Goal: Transaction & Acquisition: Purchase product/service

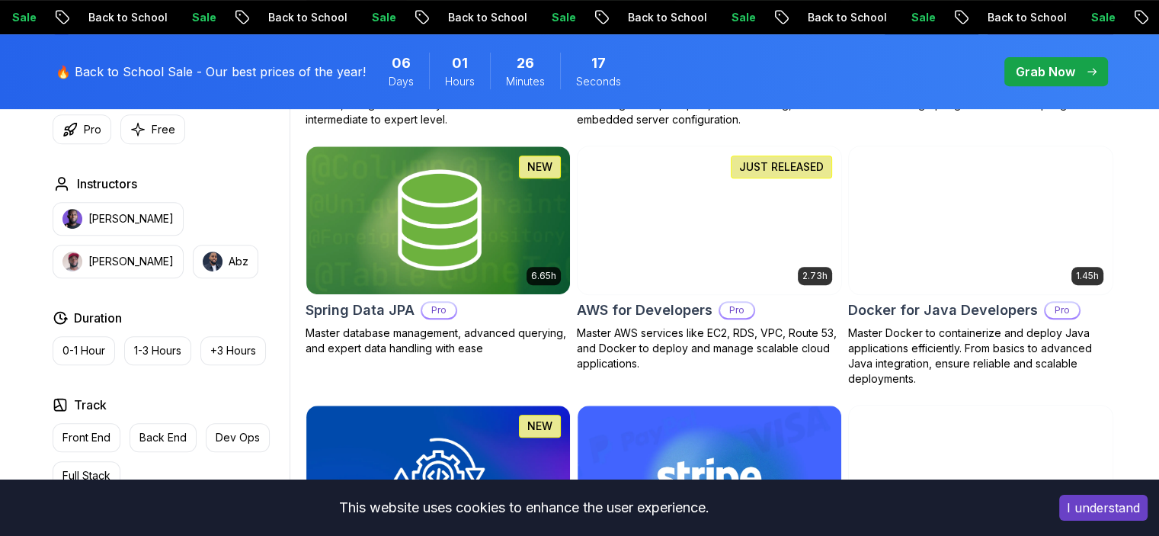
scroll to position [457, 0]
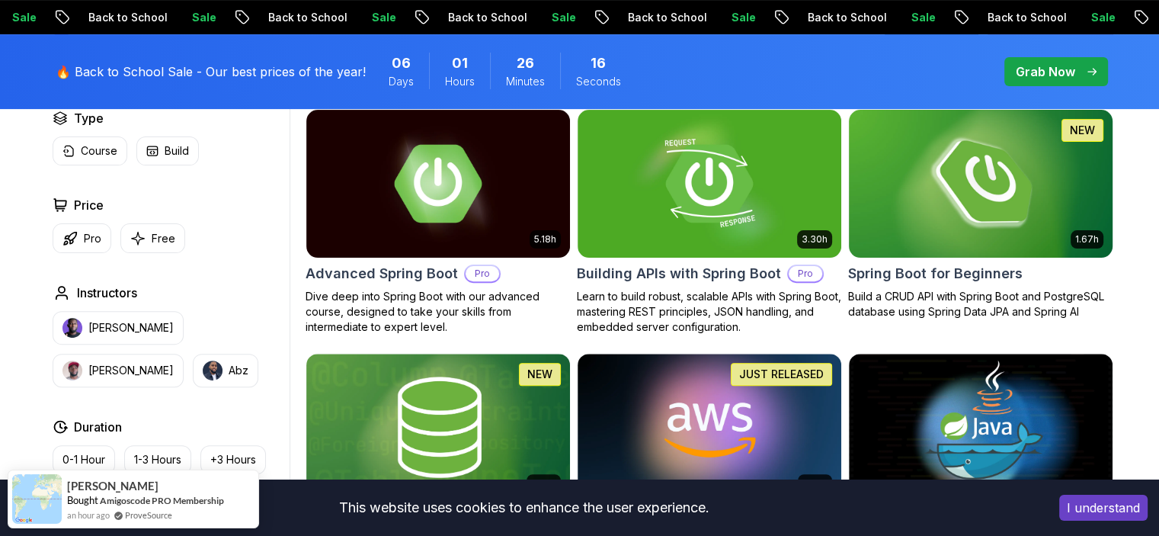
click at [1012, 223] on img at bounding box center [980, 183] width 277 height 155
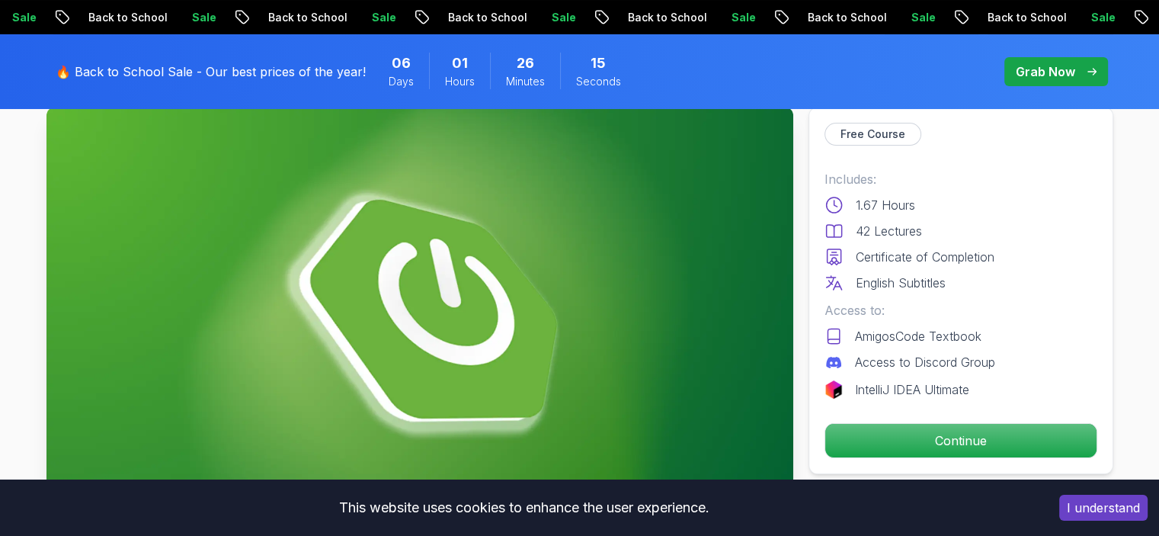
scroll to position [152, 0]
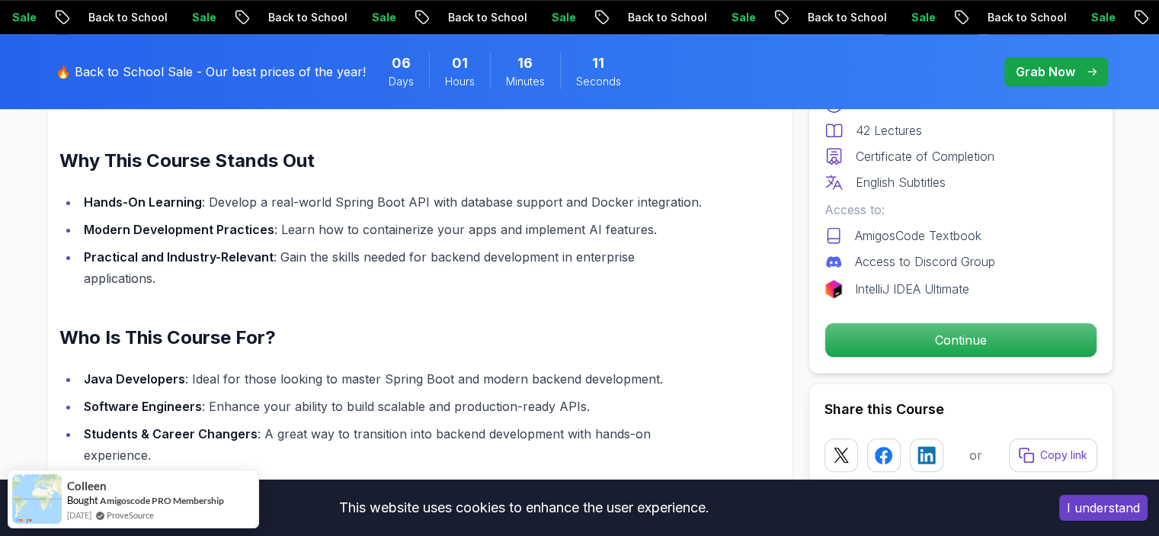
scroll to position [1143, 0]
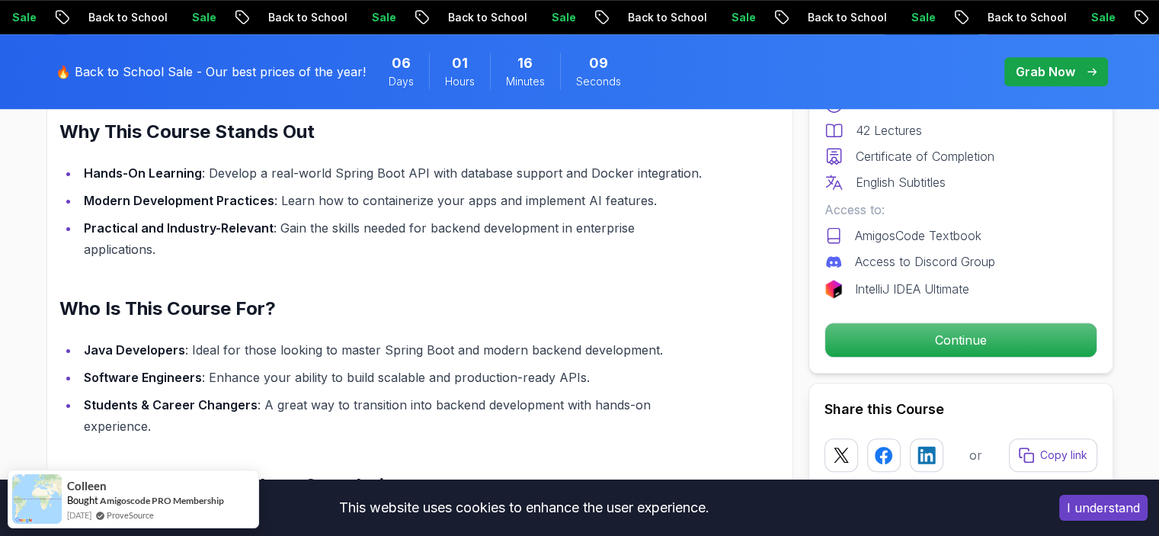
click at [394, 221] on li "Practical and Industry-Relevant : Gain the skills needed for backend developmen…" at bounding box center [393, 238] width 629 height 43
drag, startPoint x: 242, startPoint y: 353, endPoint x: 440, endPoint y: 363, distance: 198.4
click at [440, 367] on li "Software Engineers : Enhance your ability to build scalable and production-read…" at bounding box center [393, 377] width 629 height 21
click at [458, 367] on li "Software Engineers : Enhance your ability to build scalable and production-read…" at bounding box center [393, 377] width 629 height 21
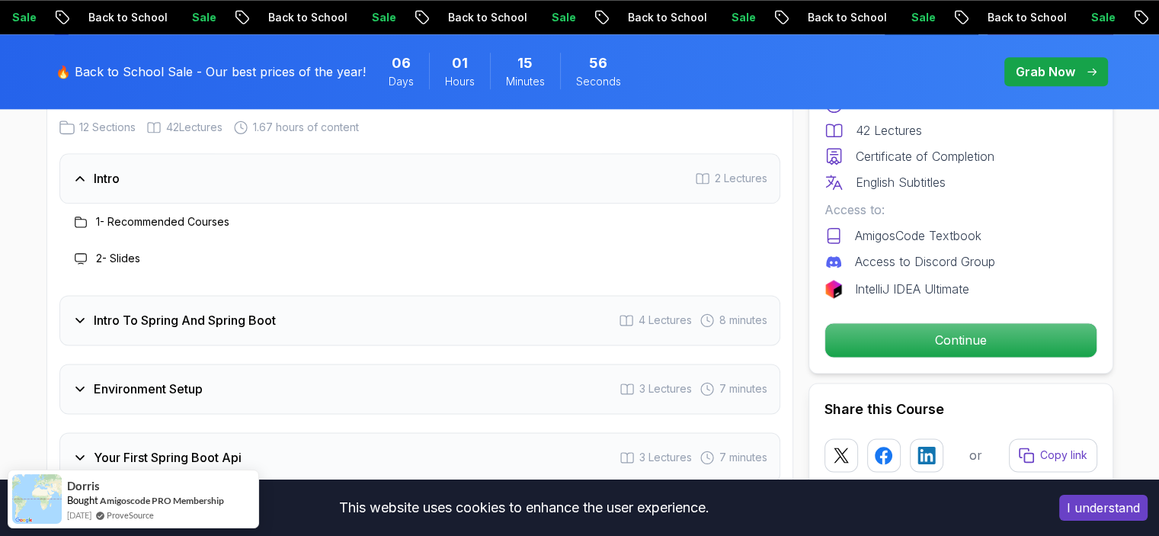
scroll to position [2058, 0]
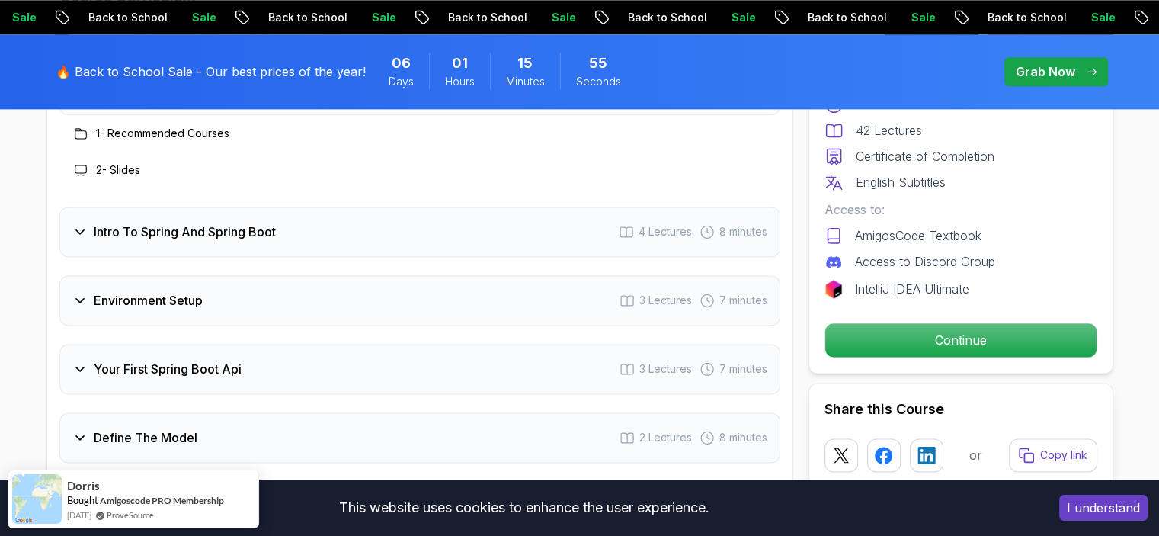
click at [267, 287] on div "Environment Setup 3 Lectures 7 minutes" at bounding box center [419, 300] width 721 height 50
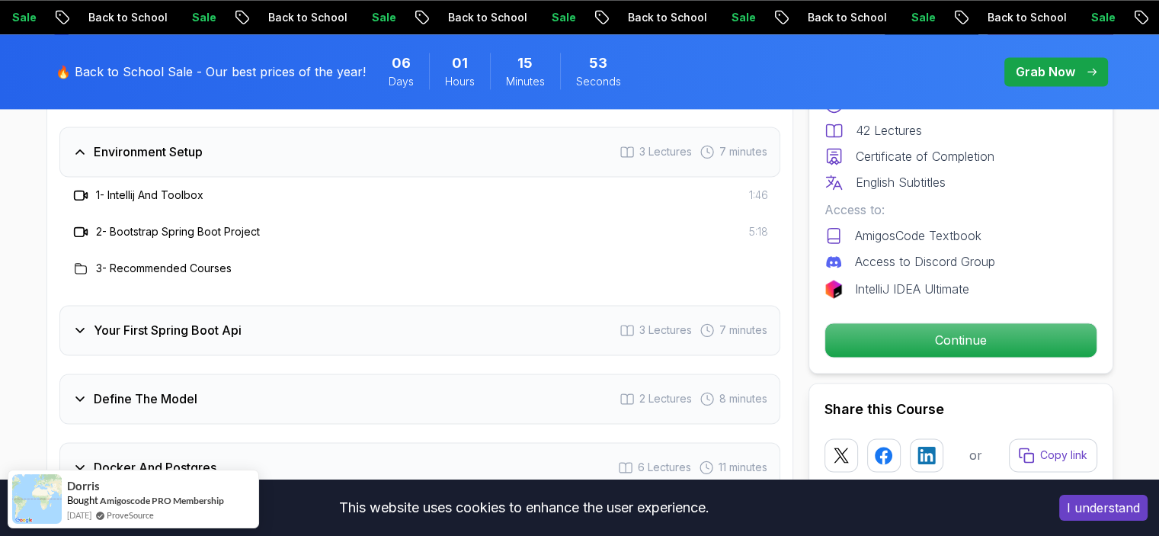
scroll to position [2210, 0]
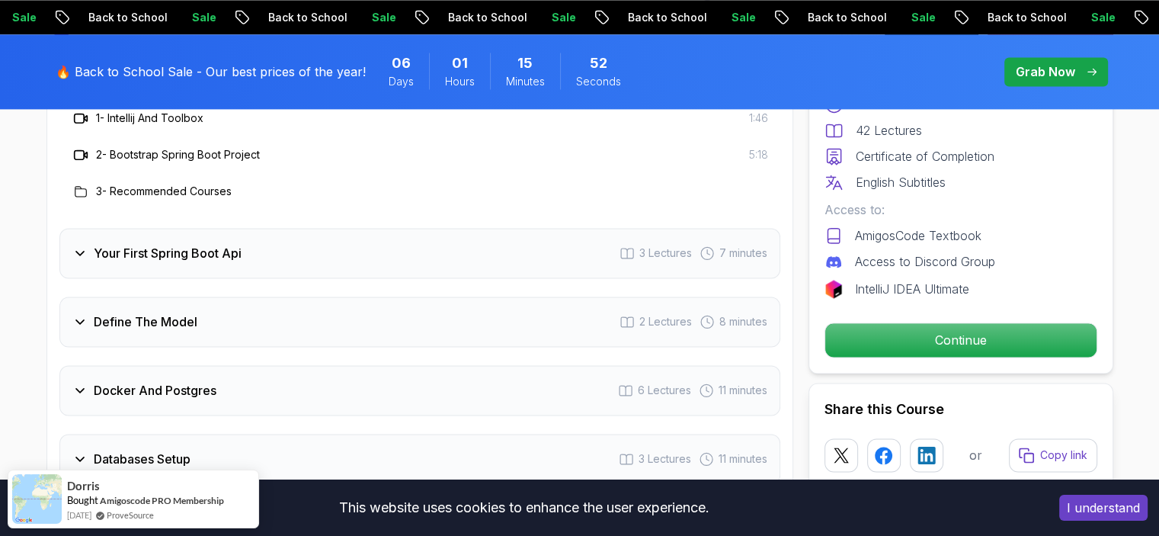
click at [143, 173] on div "3 - Recommended Courses" at bounding box center [419, 191] width 721 height 37
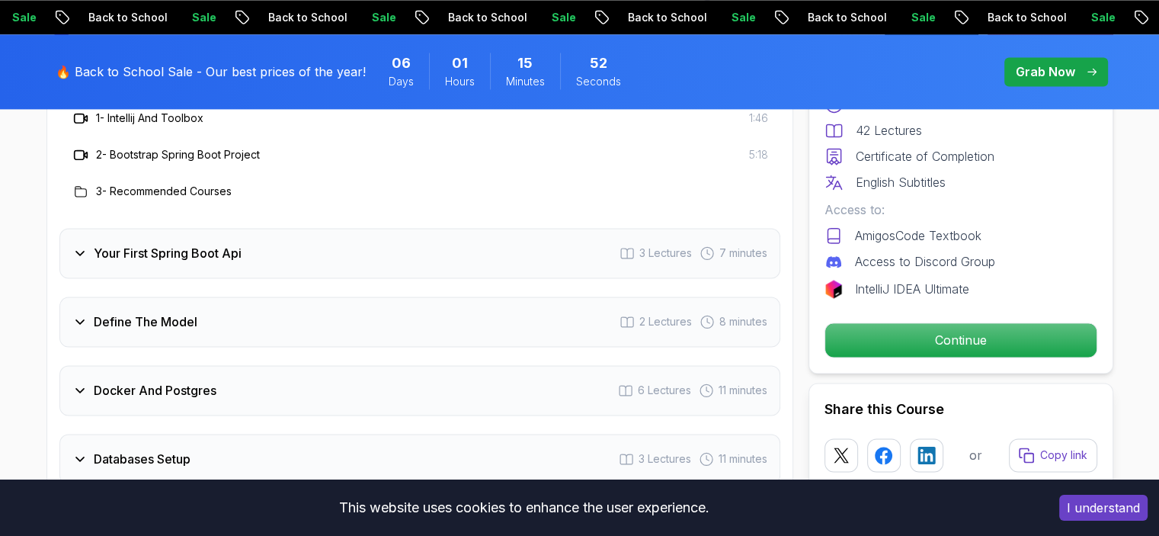
click at [141, 184] on h3 "3 - Recommended Courses" at bounding box center [164, 191] width 136 height 15
click at [162, 312] on h3 "Define The Model" at bounding box center [146, 321] width 104 height 18
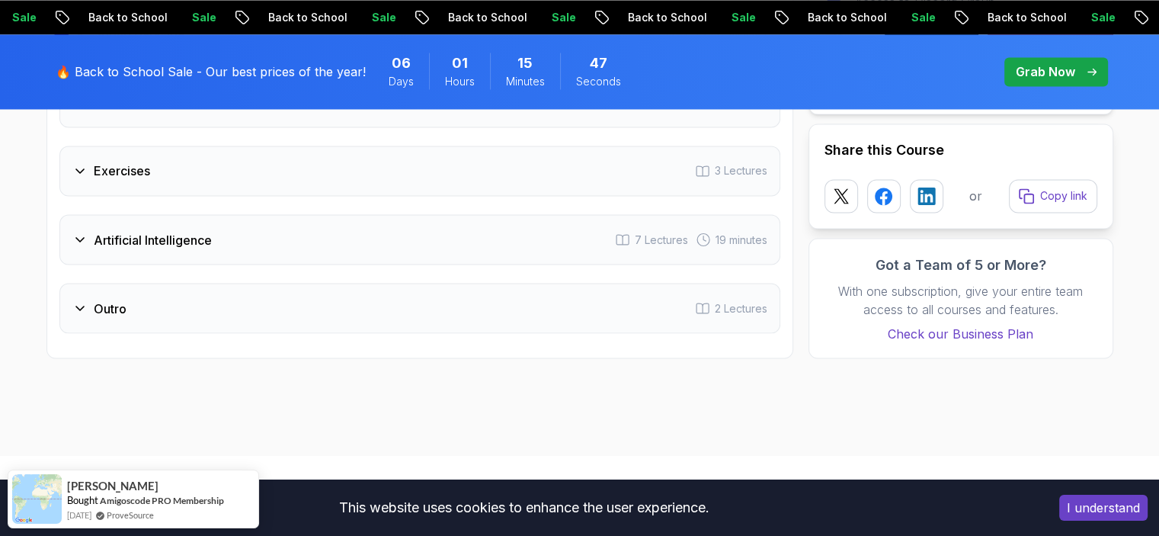
click at [196, 230] on h3 "Artificial Intelligence" at bounding box center [153, 239] width 118 height 18
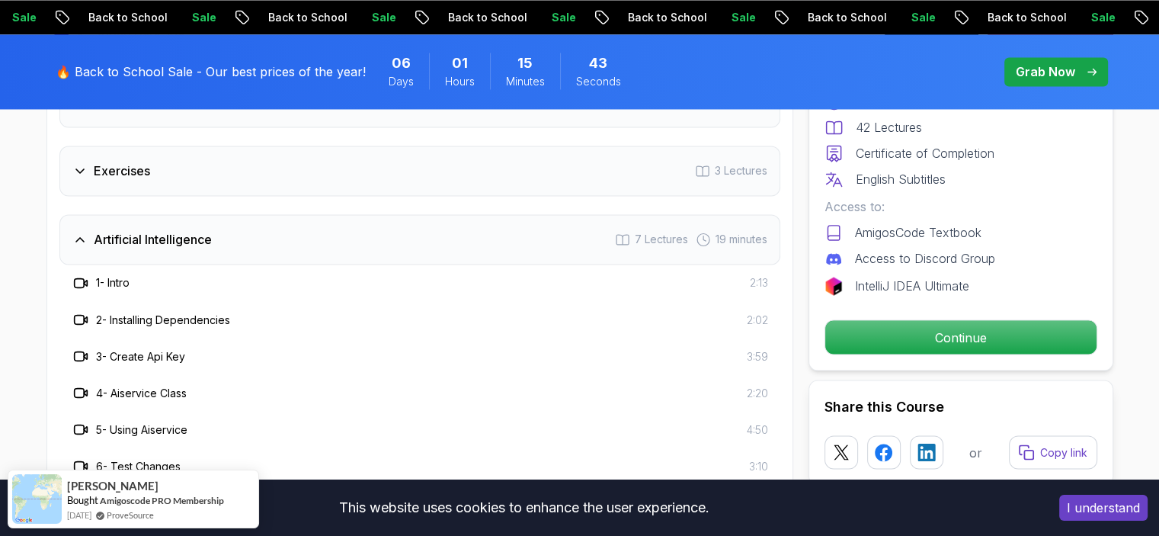
click at [268, 156] on div "Exercises 3 Lectures" at bounding box center [419, 171] width 721 height 50
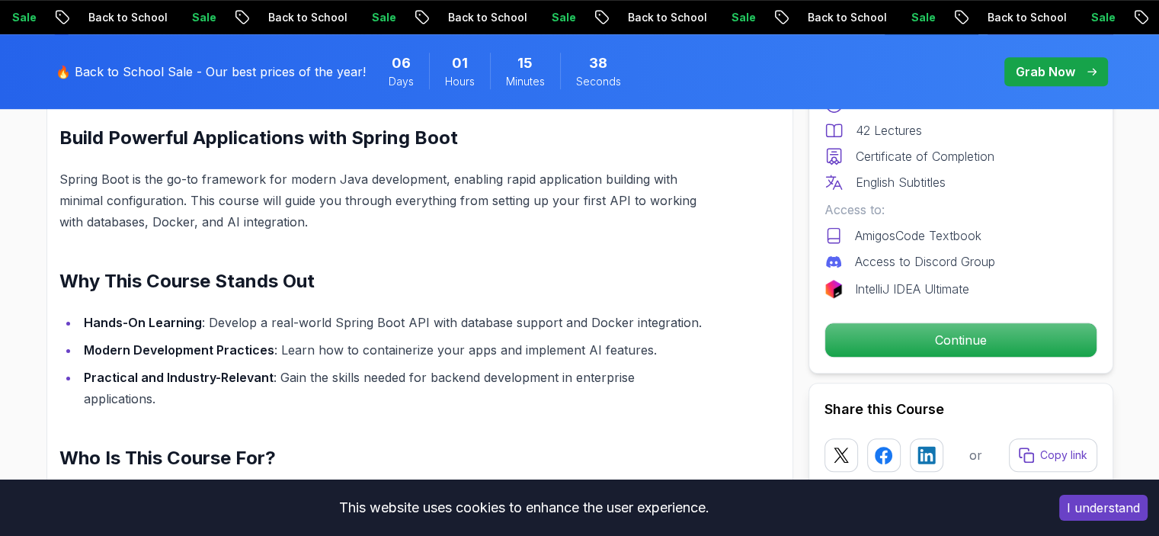
scroll to position [613, 0]
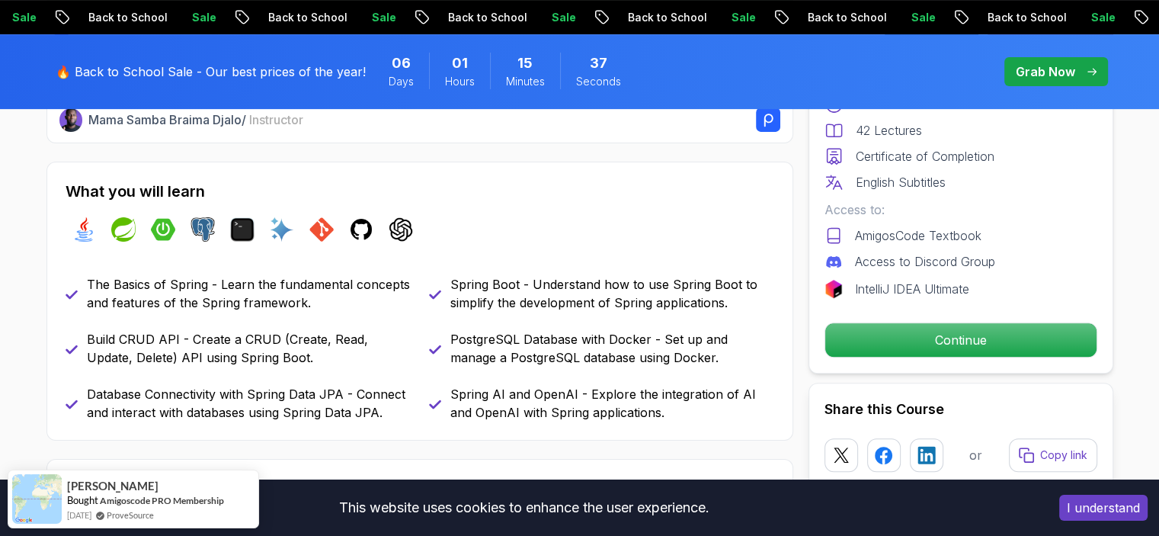
click at [1046, 72] on p "Grab Now" at bounding box center [1045, 71] width 59 height 18
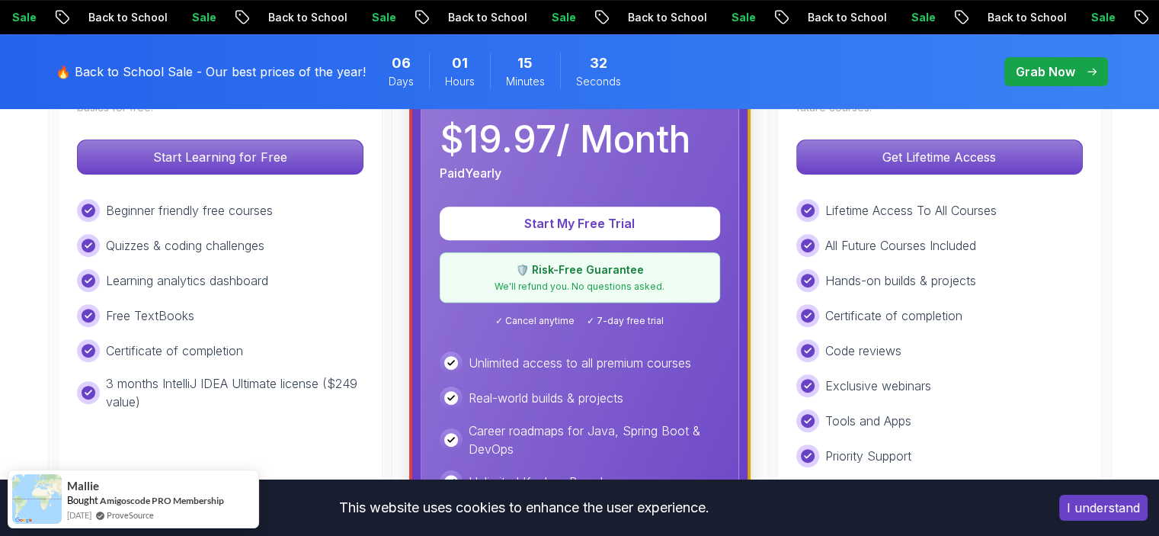
scroll to position [457, 0]
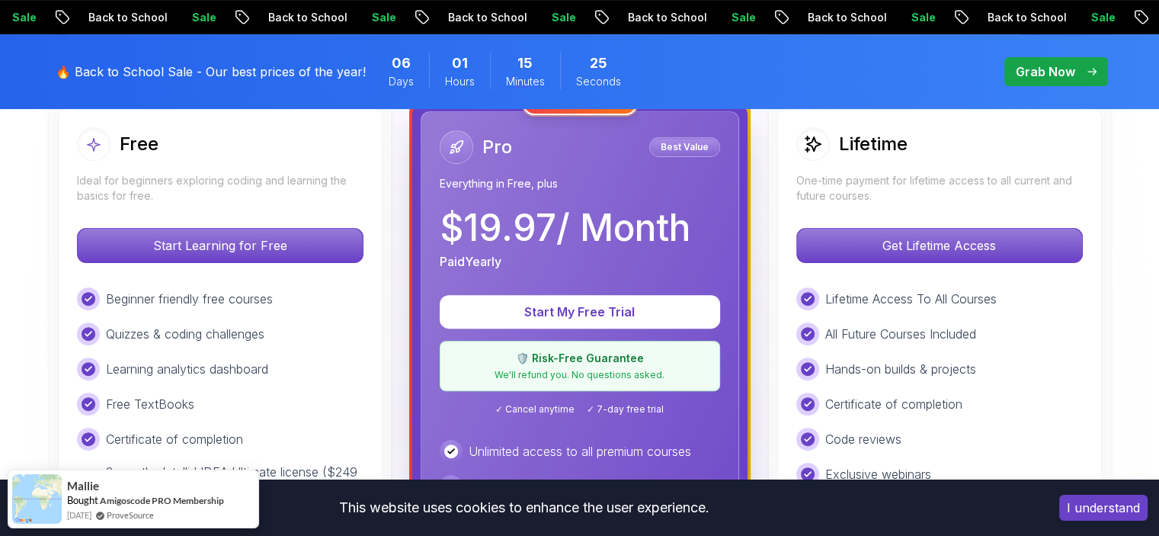
click at [636, 371] on p "We'll refund you. No questions asked." at bounding box center [580, 375] width 261 height 12
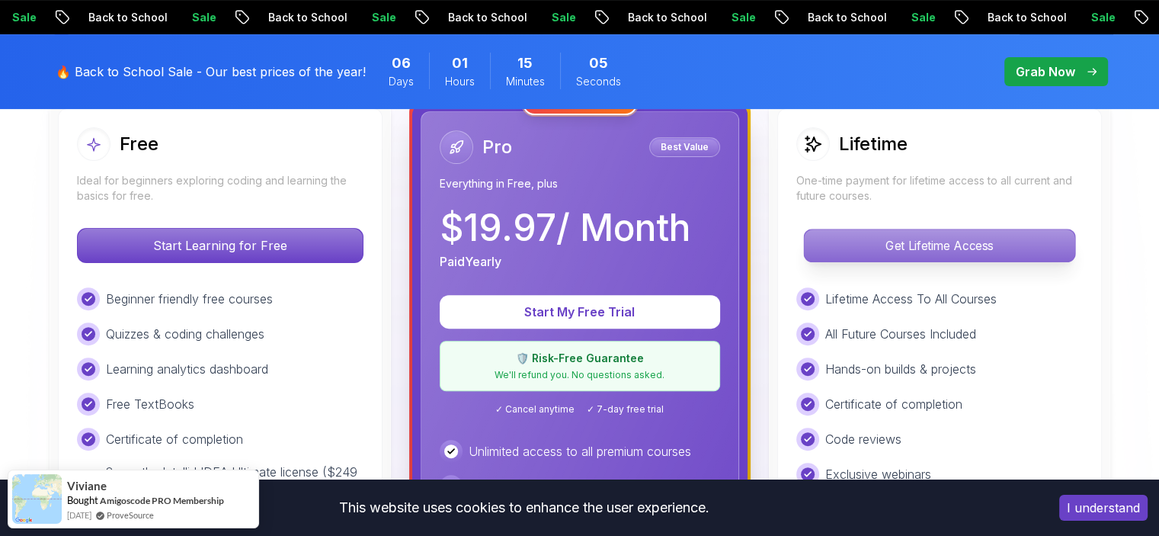
scroll to position [305, 0]
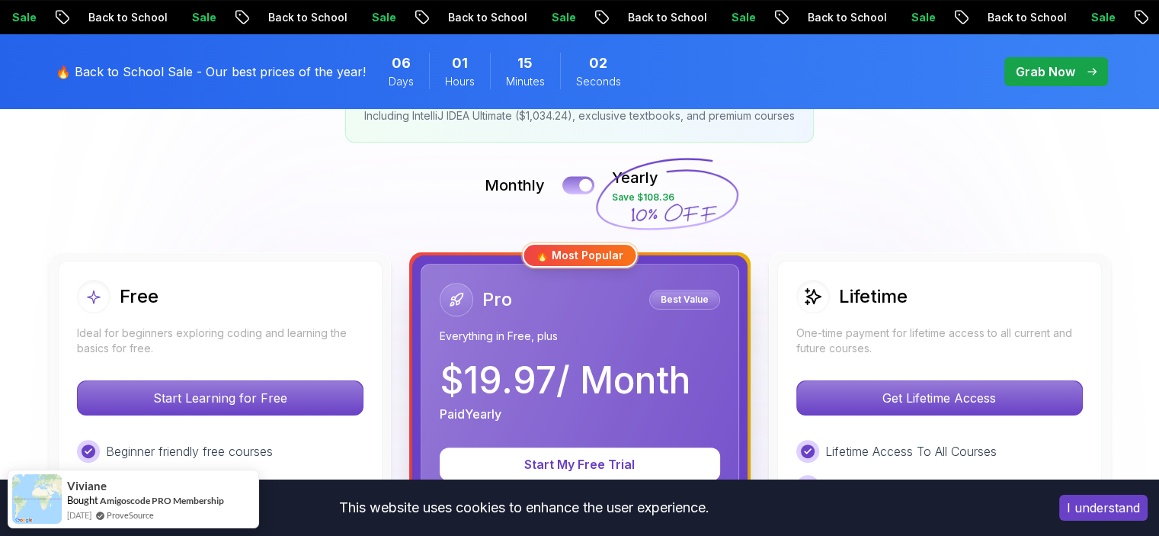
click at [585, 181] on div at bounding box center [585, 185] width 13 height 13
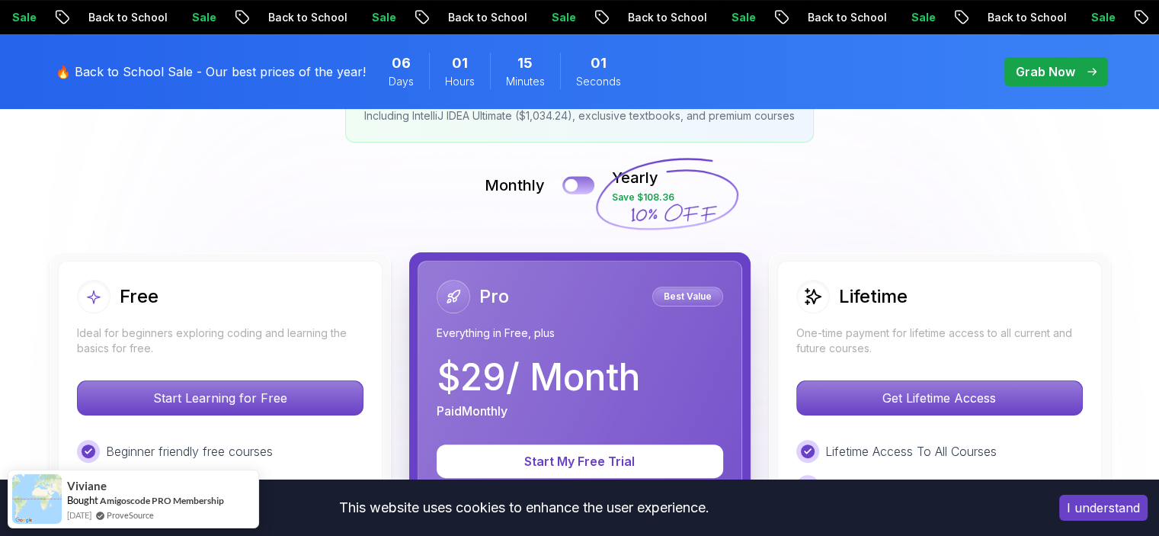
click at [585, 185] on button at bounding box center [578, 185] width 32 height 18
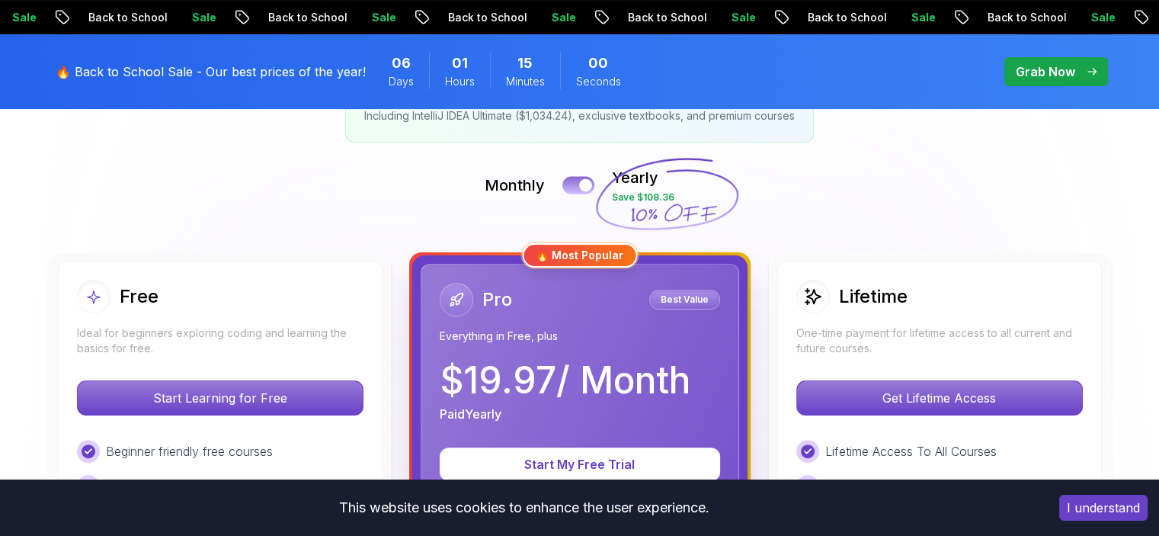
click at [585, 185] on div at bounding box center [585, 185] width 13 height 13
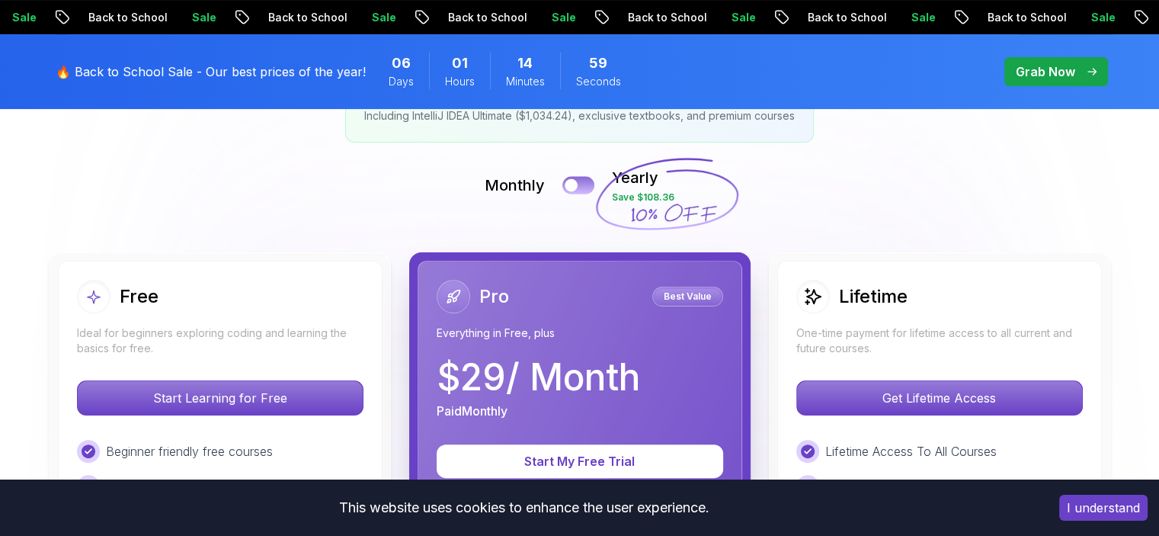
click at [585, 185] on button at bounding box center [578, 185] width 32 height 18
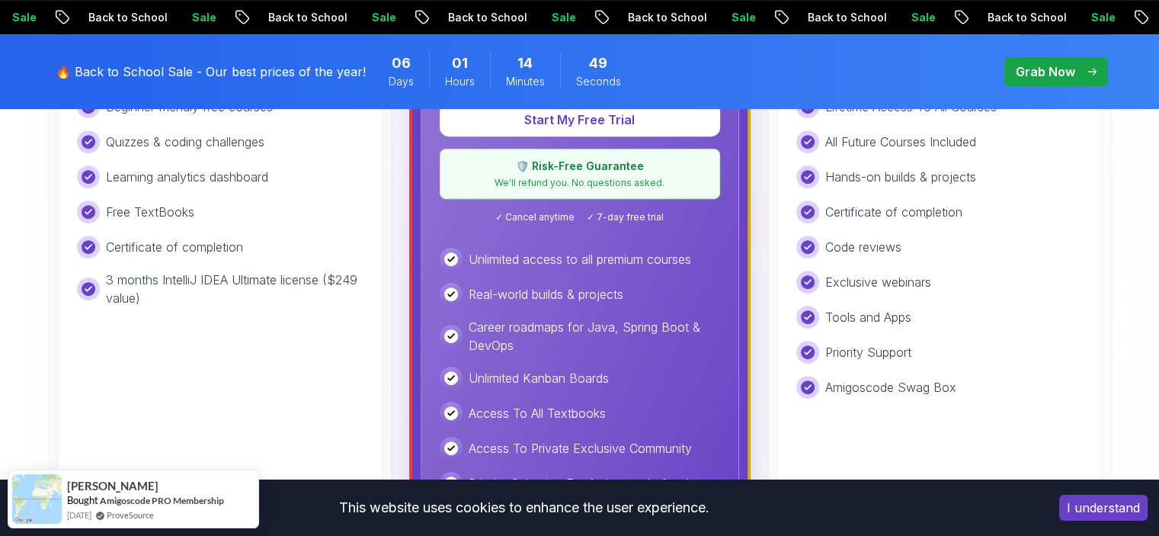
scroll to position [533, 0]
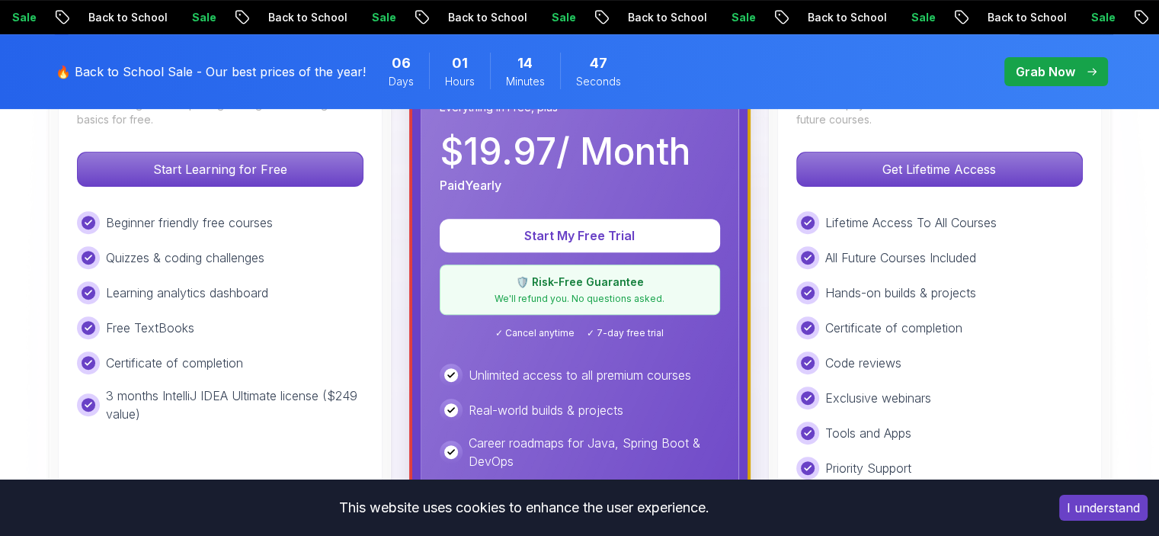
click at [1078, 18] on div "Sale Back to School" at bounding box center [1168, 17] width 180 height 16
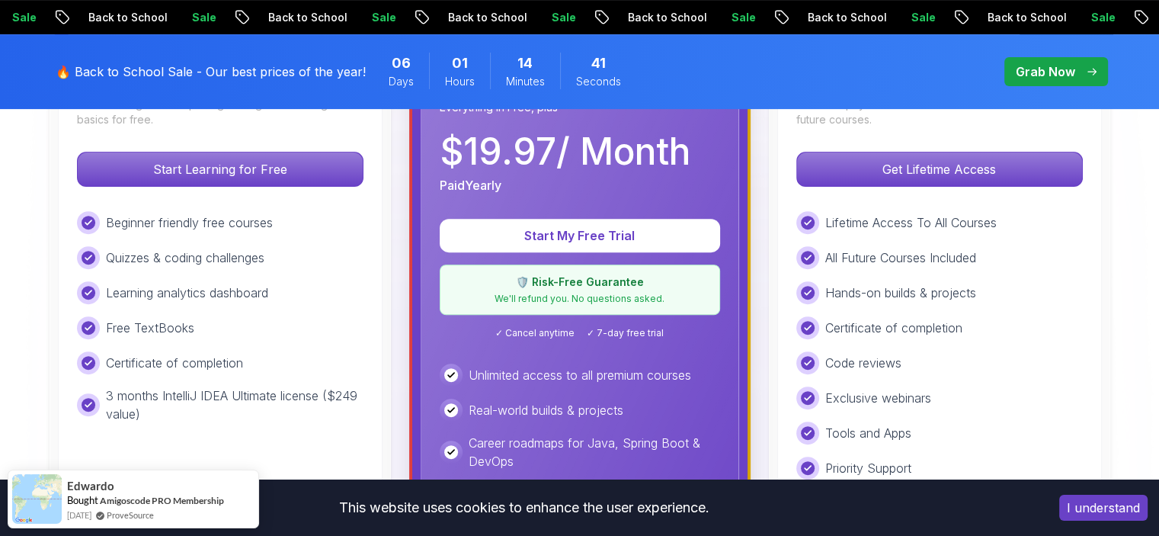
click at [576, 295] on p "We'll refund you. No questions asked." at bounding box center [580, 299] width 261 height 12
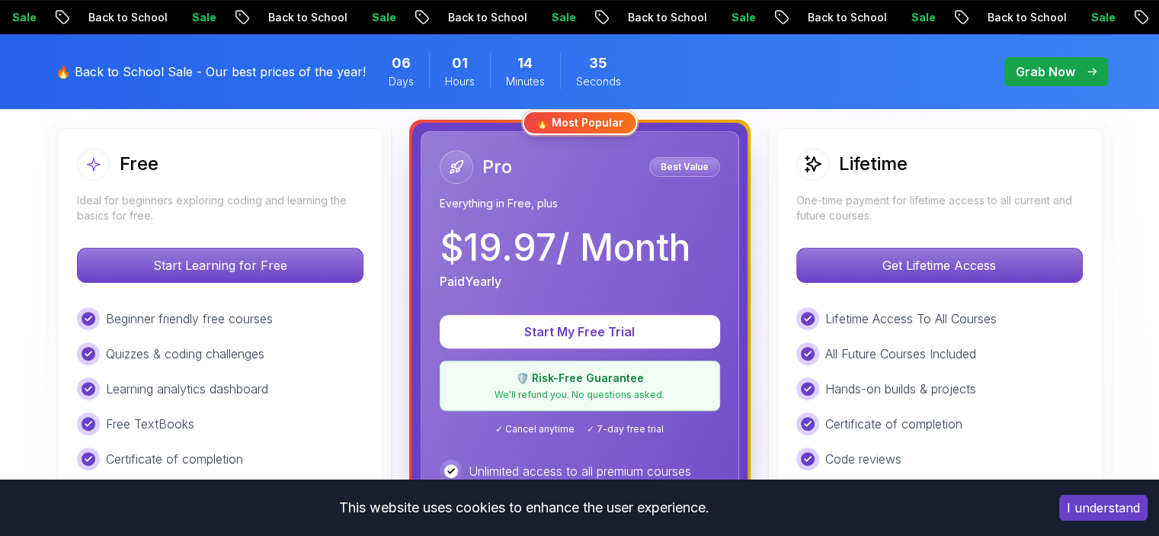
scroll to position [381, 0]
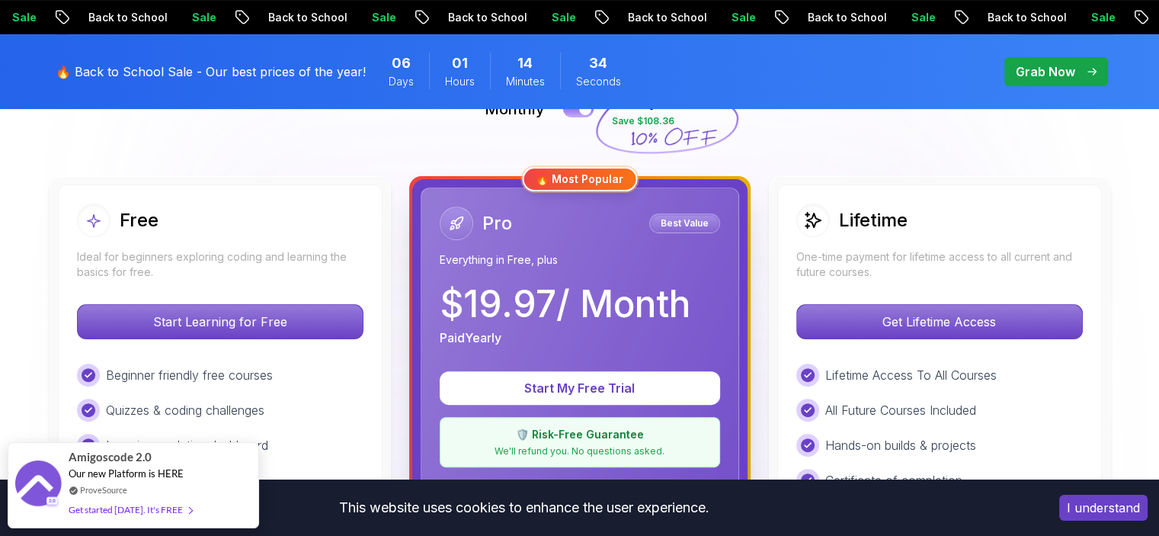
click at [583, 267] on div "Pro Best Value Everything in Free, plus $ 19.97 / Month Paid Yearly" at bounding box center [580, 277] width 280 height 140
click at [674, 224] on p "Best Value" at bounding box center [685, 223] width 66 height 15
click at [585, 191] on div "Pro Best Value Everything in Free, plus $ 19.97 / Month Paid Yearly Start My Fr…" at bounding box center [580, 537] width 319 height 700
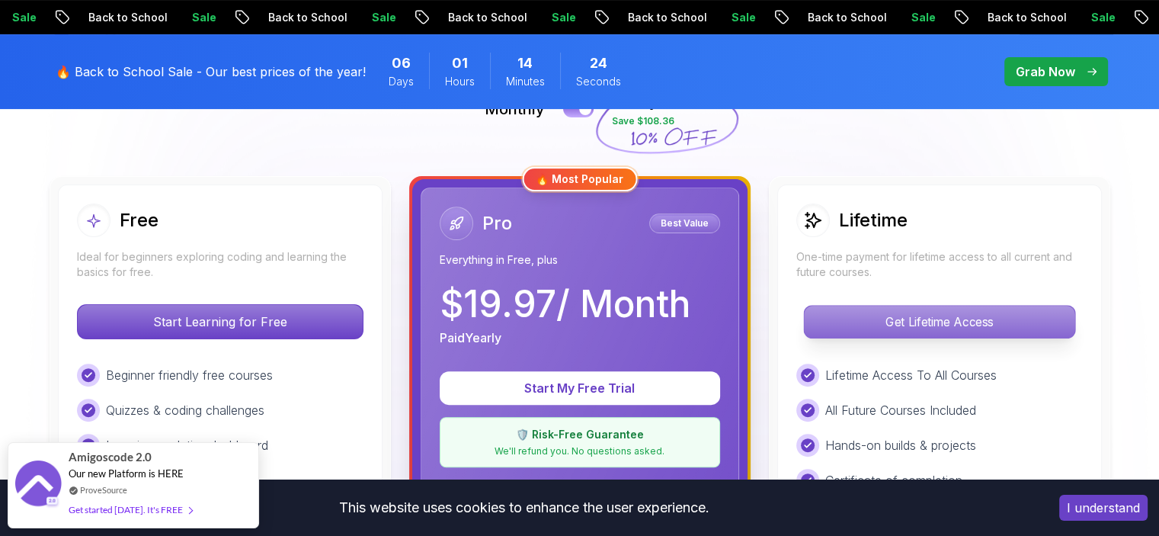
click at [915, 312] on p "Get Lifetime Access" at bounding box center [939, 322] width 271 height 32
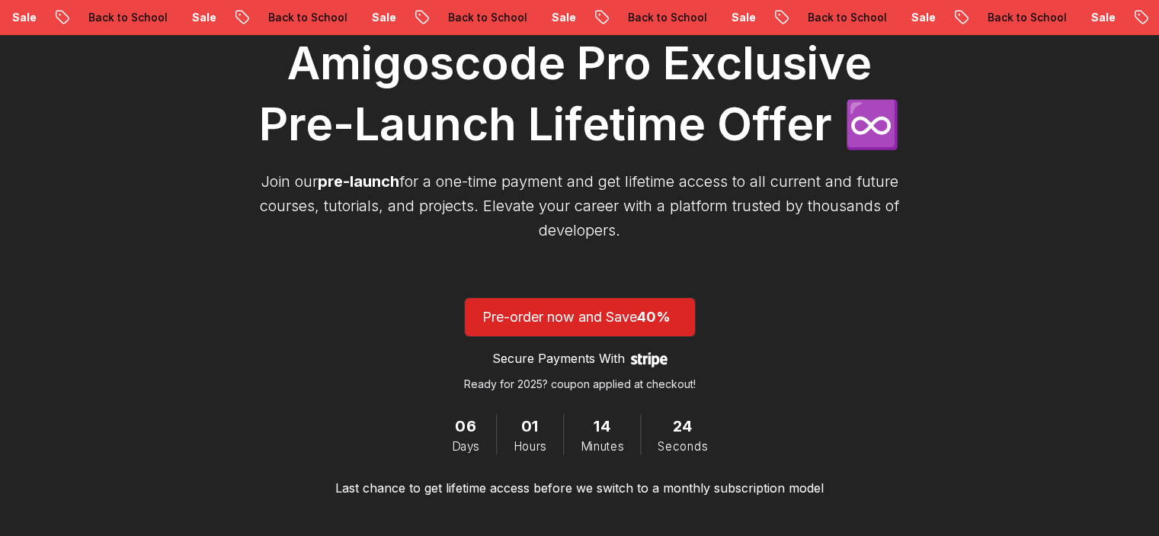
scroll to position [381, 0]
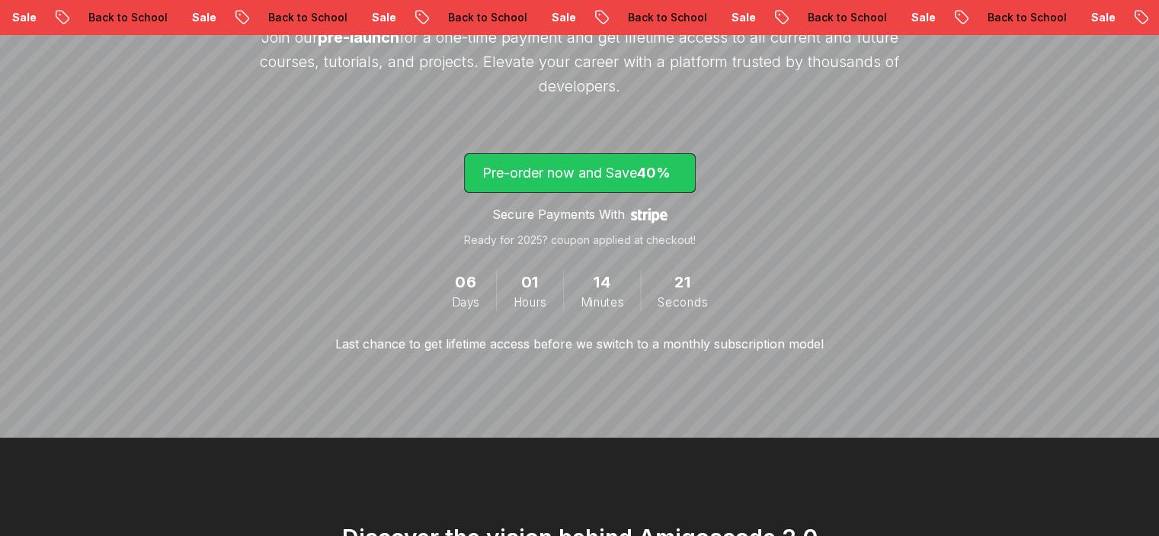
click at [606, 183] on span "lifetime-access" at bounding box center [580, 173] width 230 height 38
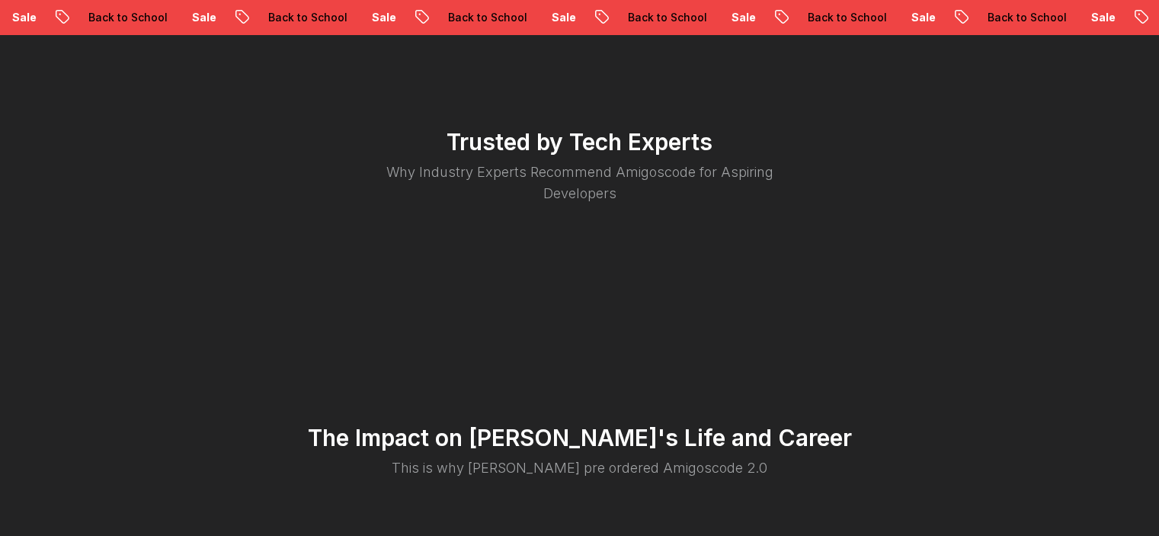
scroll to position [3013, 0]
